Goal: Use online tool/utility: Utilize a website feature to perform a specific function

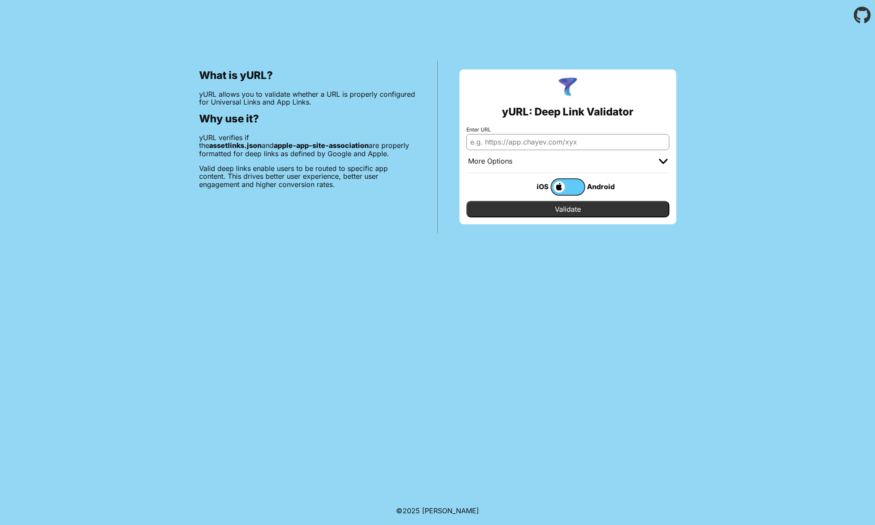
click at [536, 145] on input "Enter URL" at bounding box center [567, 142] width 203 height 16
paste input "[DOMAIN_NAME]"
click at [471, 141] on input "[DOMAIN_NAME]/invest/success" at bounding box center [567, 142] width 203 height 16
type input "[URL][DOMAIN_NAME]"
click at [535, 211] on input "Validate" at bounding box center [567, 209] width 203 height 16
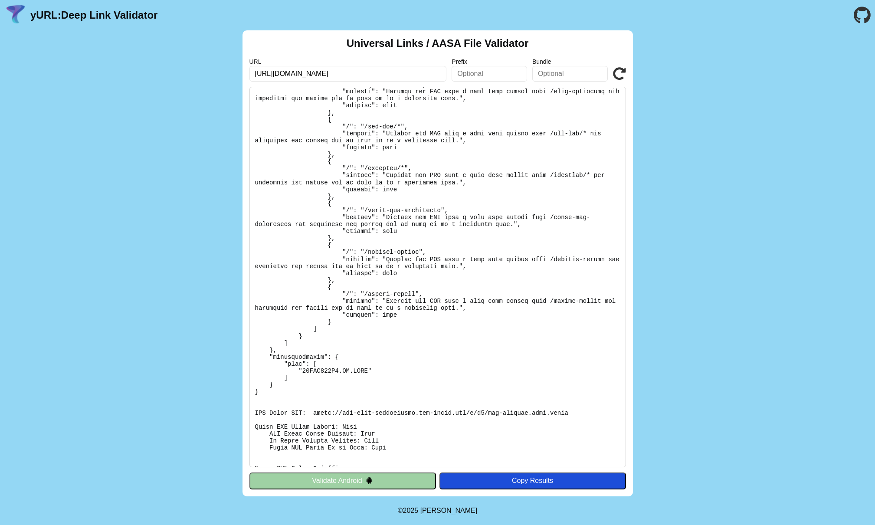
scroll to position [413, 0]
